Goal: Transaction & Acquisition: Purchase product/service

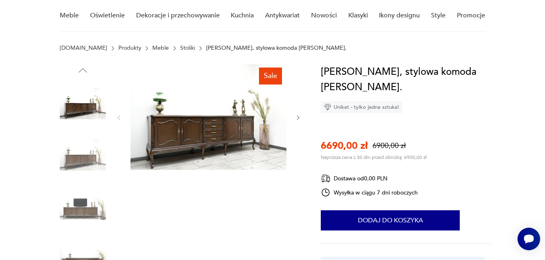
click at [211, 135] on img at bounding box center [208, 116] width 156 height 105
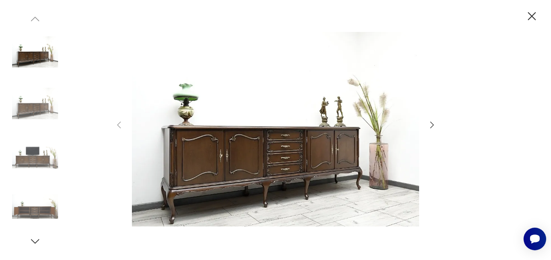
click at [282, 139] on img at bounding box center [275, 128] width 287 height 207
click at [433, 124] on icon "button" at bounding box center [432, 125] width 10 height 10
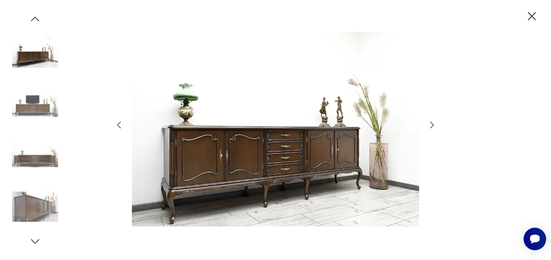
click at [433, 124] on icon "button" at bounding box center [432, 125] width 10 height 10
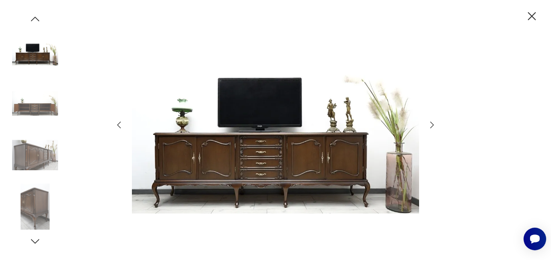
click at [433, 124] on icon "button" at bounding box center [432, 125] width 10 height 10
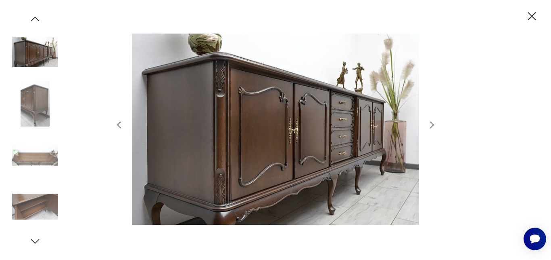
click at [433, 124] on icon "button" at bounding box center [432, 125] width 10 height 10
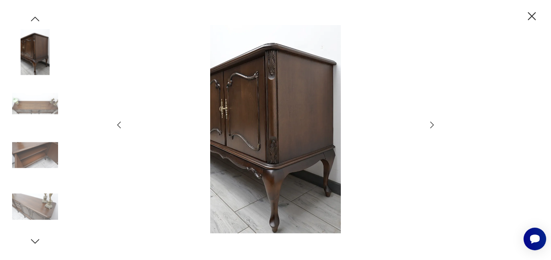
click at [433, 124] on icon "button" at bounding box center [432, 125] width 10 height 10
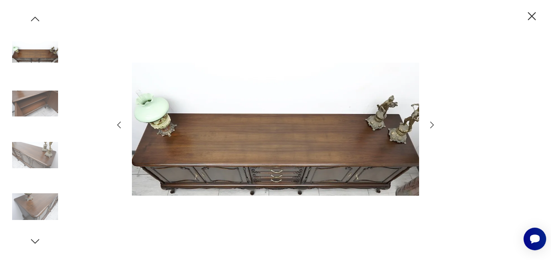
click at [433, 124] on icon "button" at bounding box center [432, 125] width 10 height 10
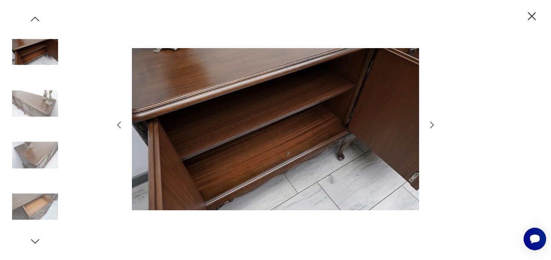
click at [433, 124] on icon "button" at bounding box center [432, 125] width 10 height 10
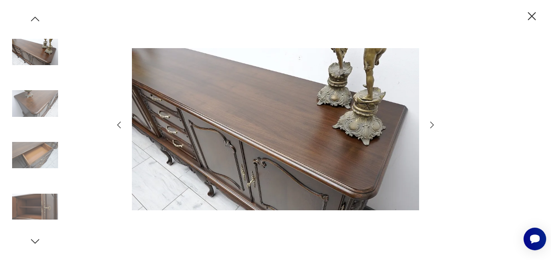
click at [433, 124] on icon "button" at bounding box center [432, 125] width 10 height 10
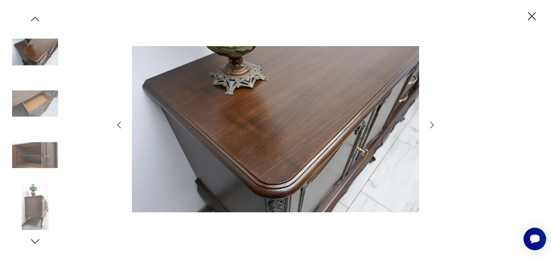
click at [433, 124] on icon "button" at bounding box center [432, 125] width 10 height 10
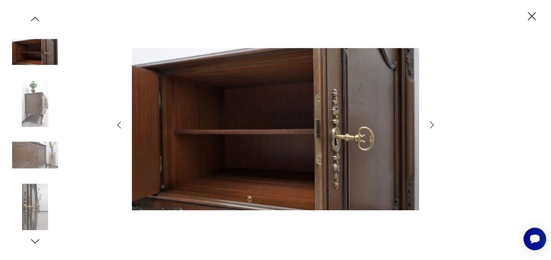
click at [433, 124] on icon "button" at bounding box center [432, 125] width 10 height 10
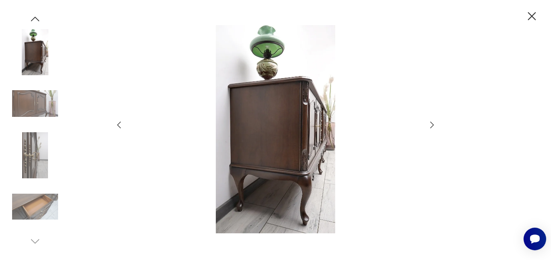
click at [433, 124] on icon "button" at bounding box center [432, 125] width 10 height 10
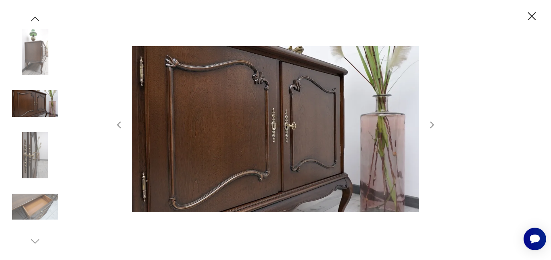
click at [530, 17] on icon "button" at bounding box center [532, 16] width 14 height 14
